Goal: Navigation & Orientation: Find specific page/section

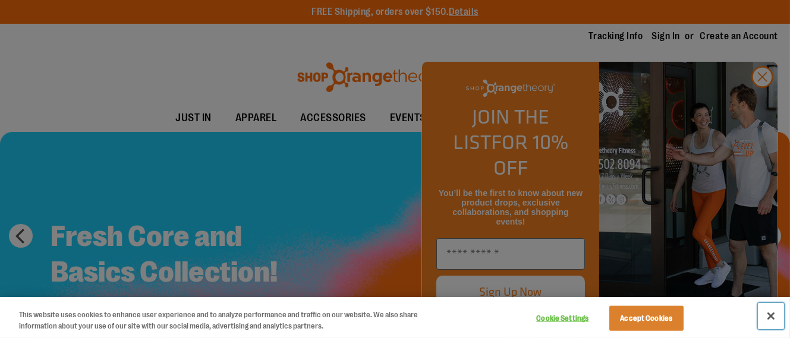
click at [769, 314] on button "Close" at bounding box center [771, 316] width 26 height 26
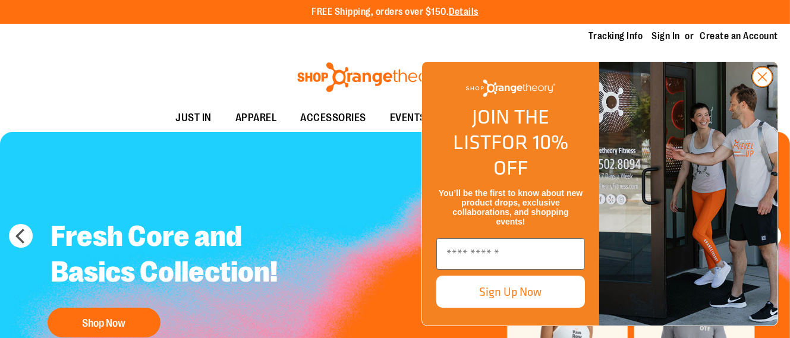
click at [759, 87] on circle "Close dialog" at bounding box center [762, 77] width 20 height 20
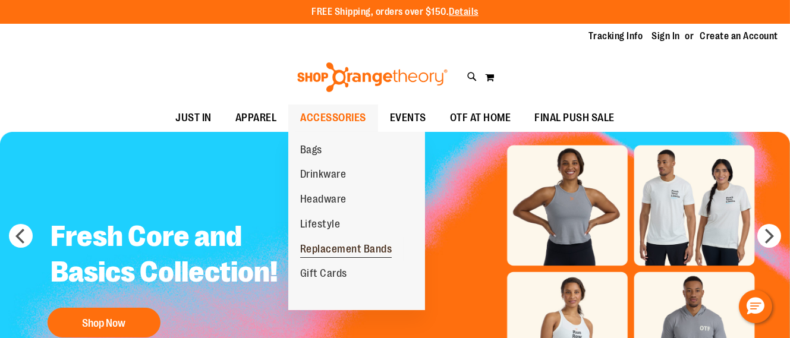
click at [343, 246] on span "Replacement Bands" at bounding box center [346, 250] width 92 height 15
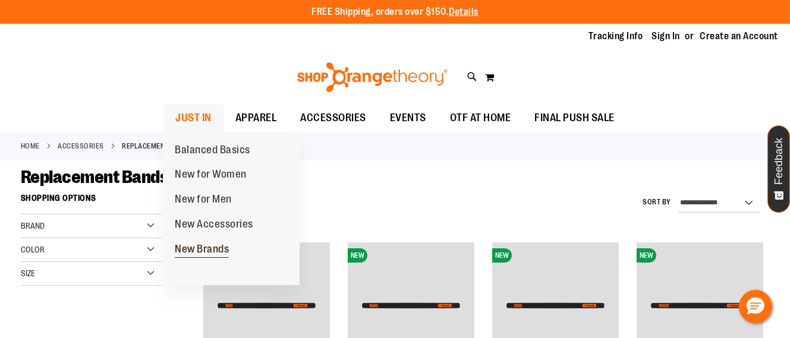
click at [206, 250] on span "New Brands" at bounding box center [202, 250] width 54 height 15
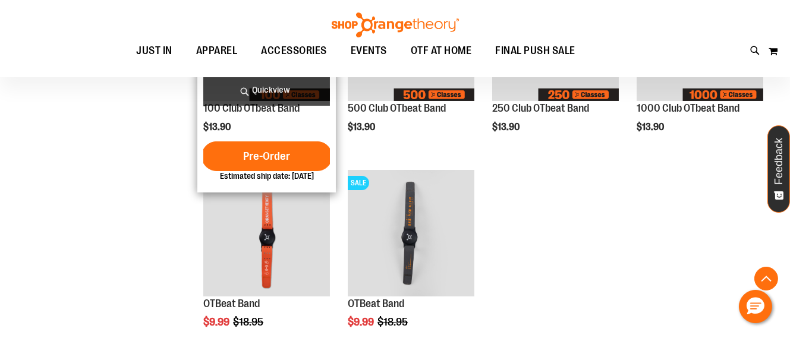
scroll to position [297, 0]
